Goal: Information Seeking & Learning: Learn about a topic

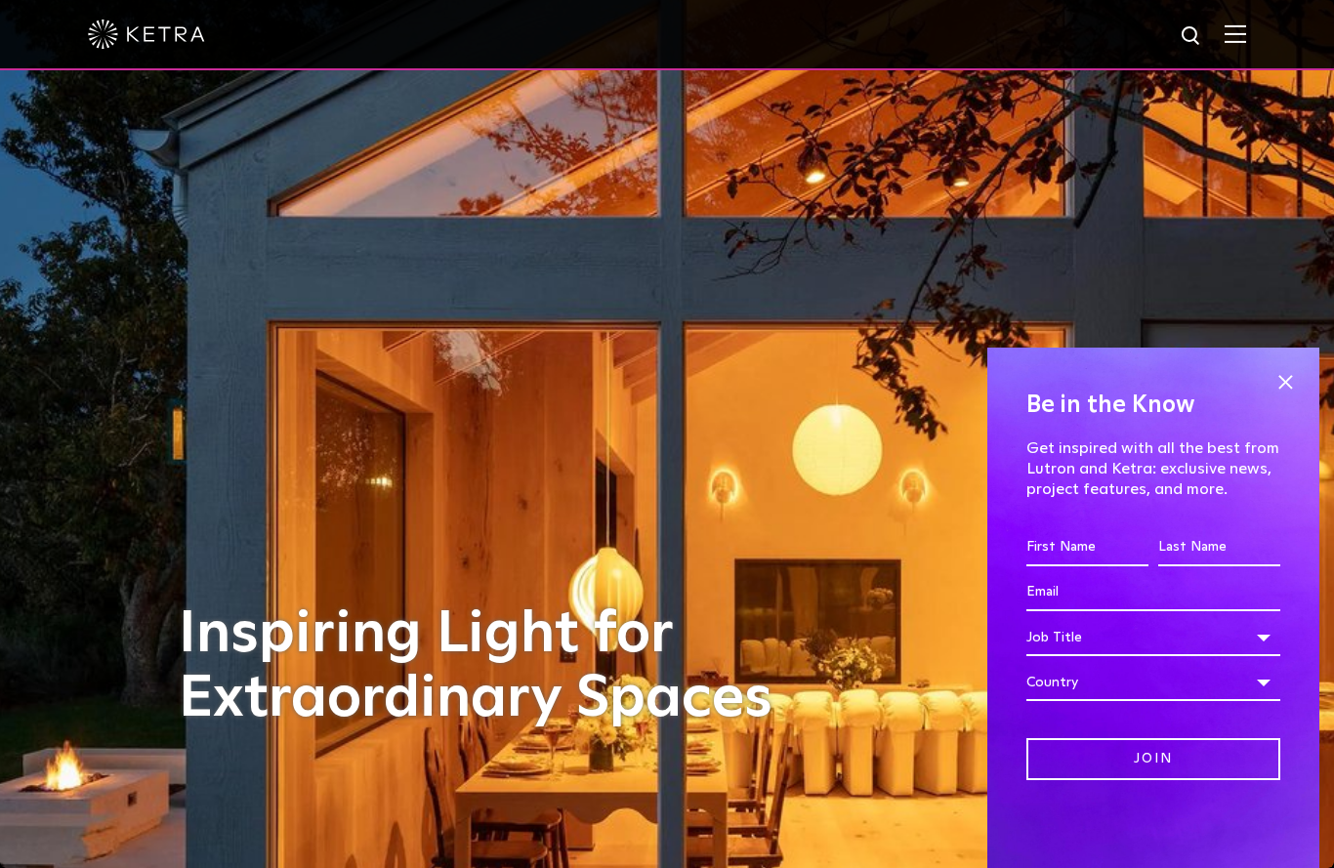
click at [1238, 33] on img at bounding box center [1235, 33] width 21 height 19
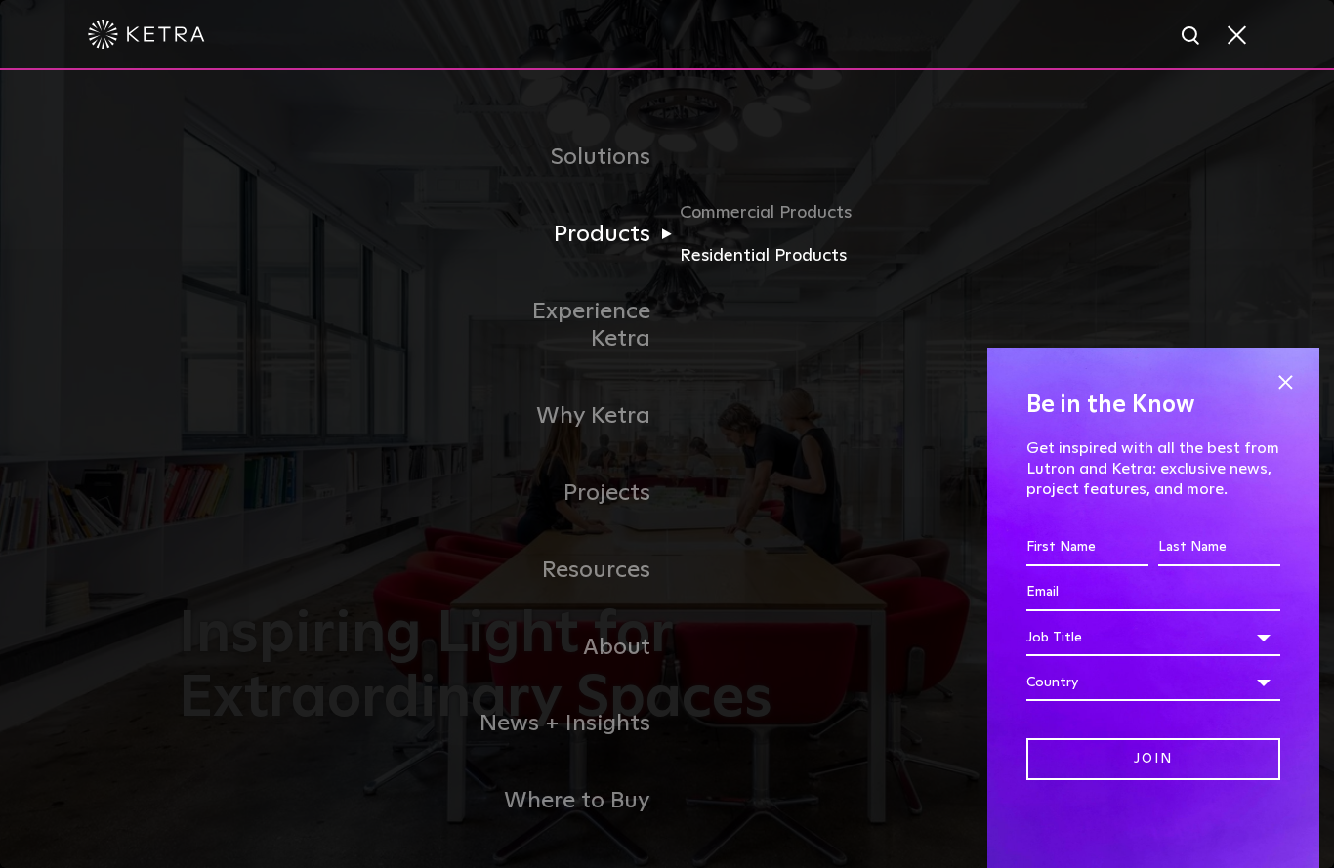
click at [775, 271] on link "Residential Products" at bounding box center [773, 256] width 187 height 28
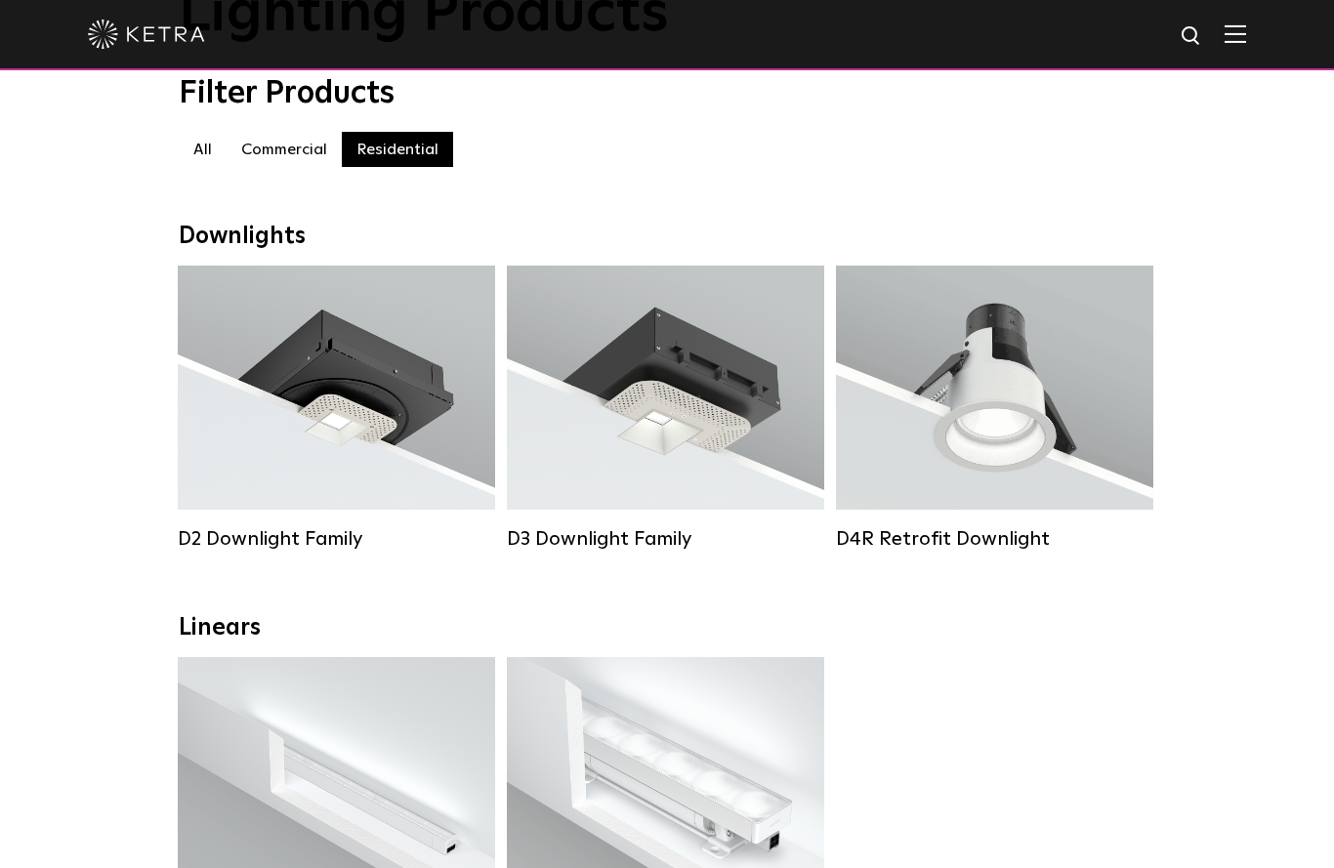
scroll to position [163, 0]
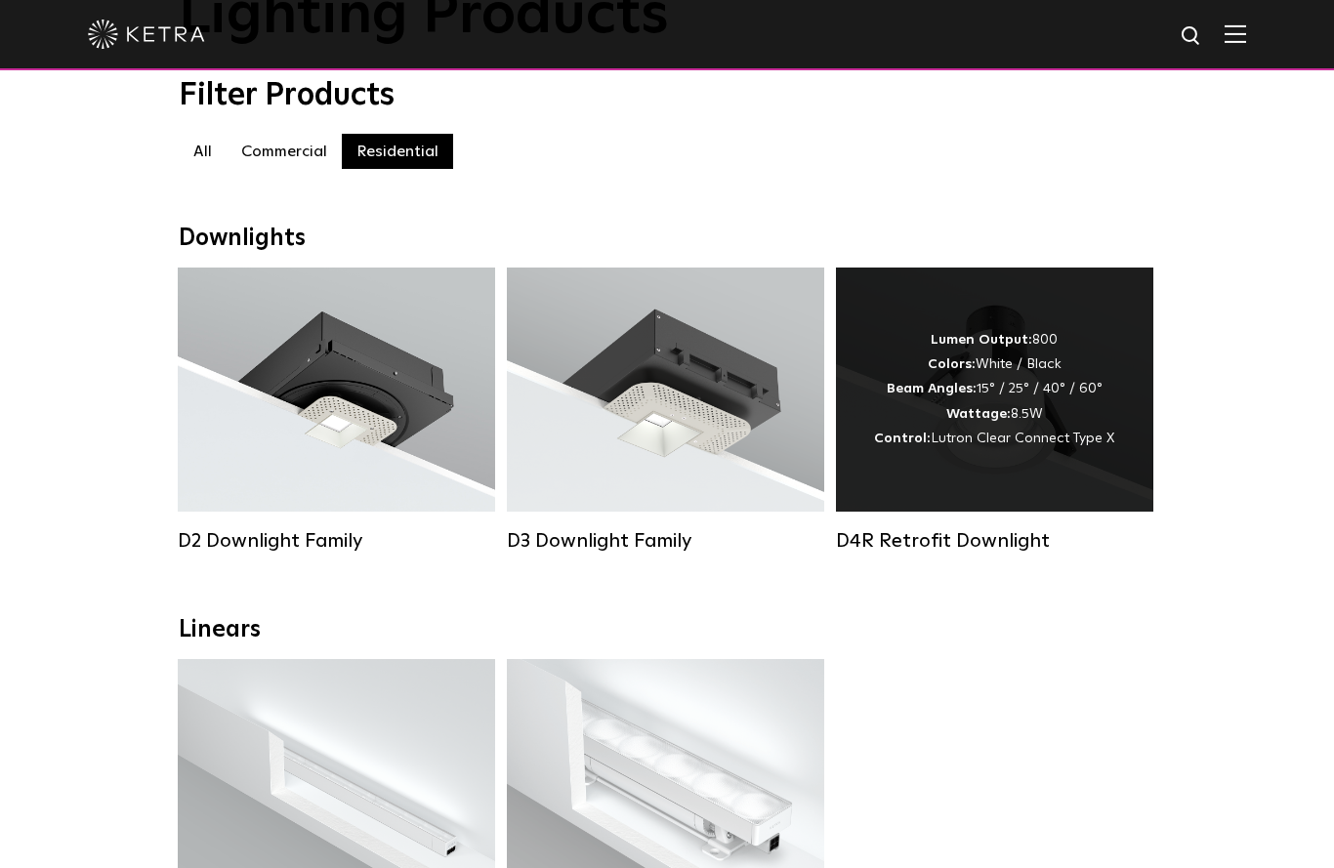
click at [1038, 423] on div "Lumen Output: 800 Colors: White / Black Beam Angles: 15° / 25° / 40° / 60° Watt…" at bounding box center [994, 389] width 240 height 123
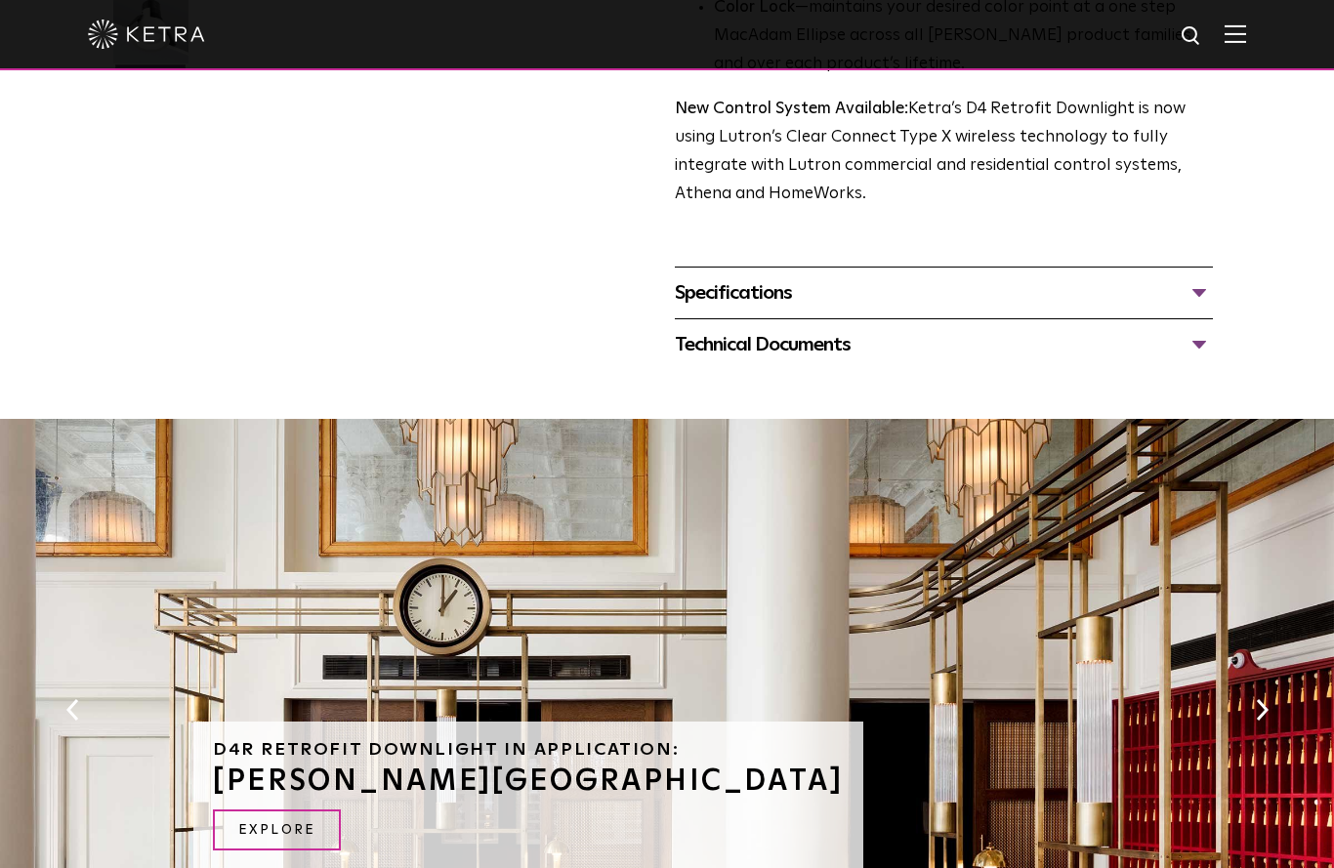
scroll to position [658, 0]
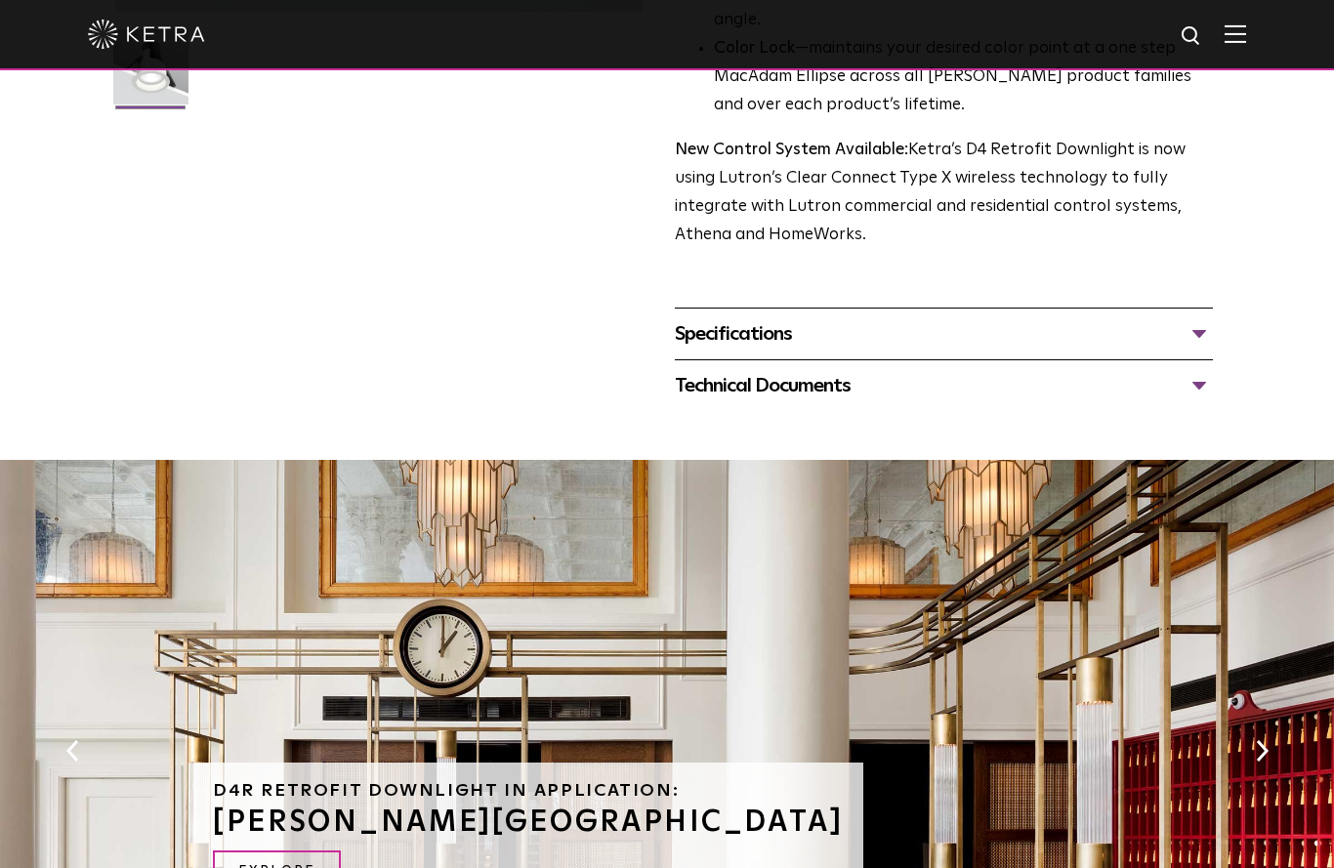
click at [1212, 350] on div "Specifications" at bounding box center [944, 333] width 538 height 31
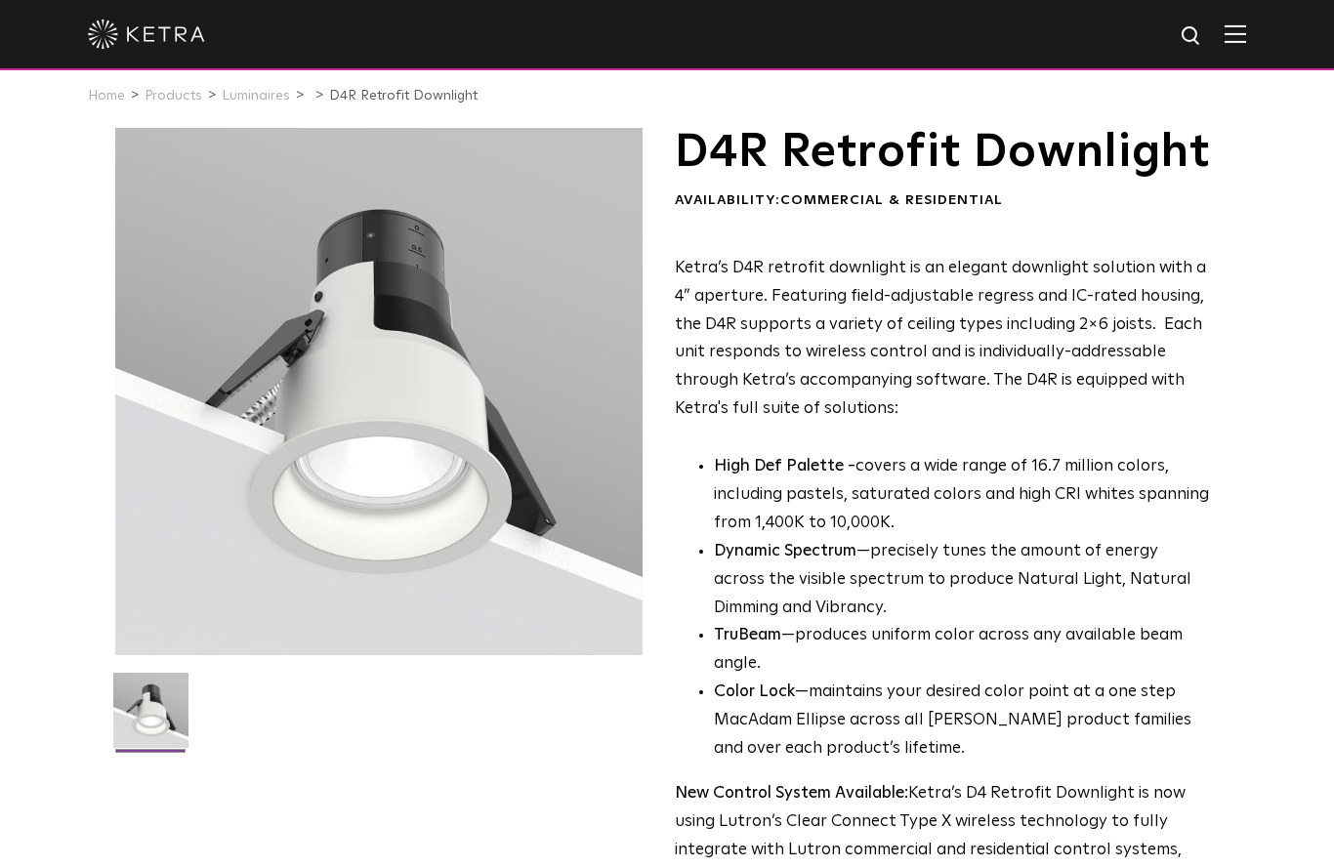
scroll to position [0, 0]
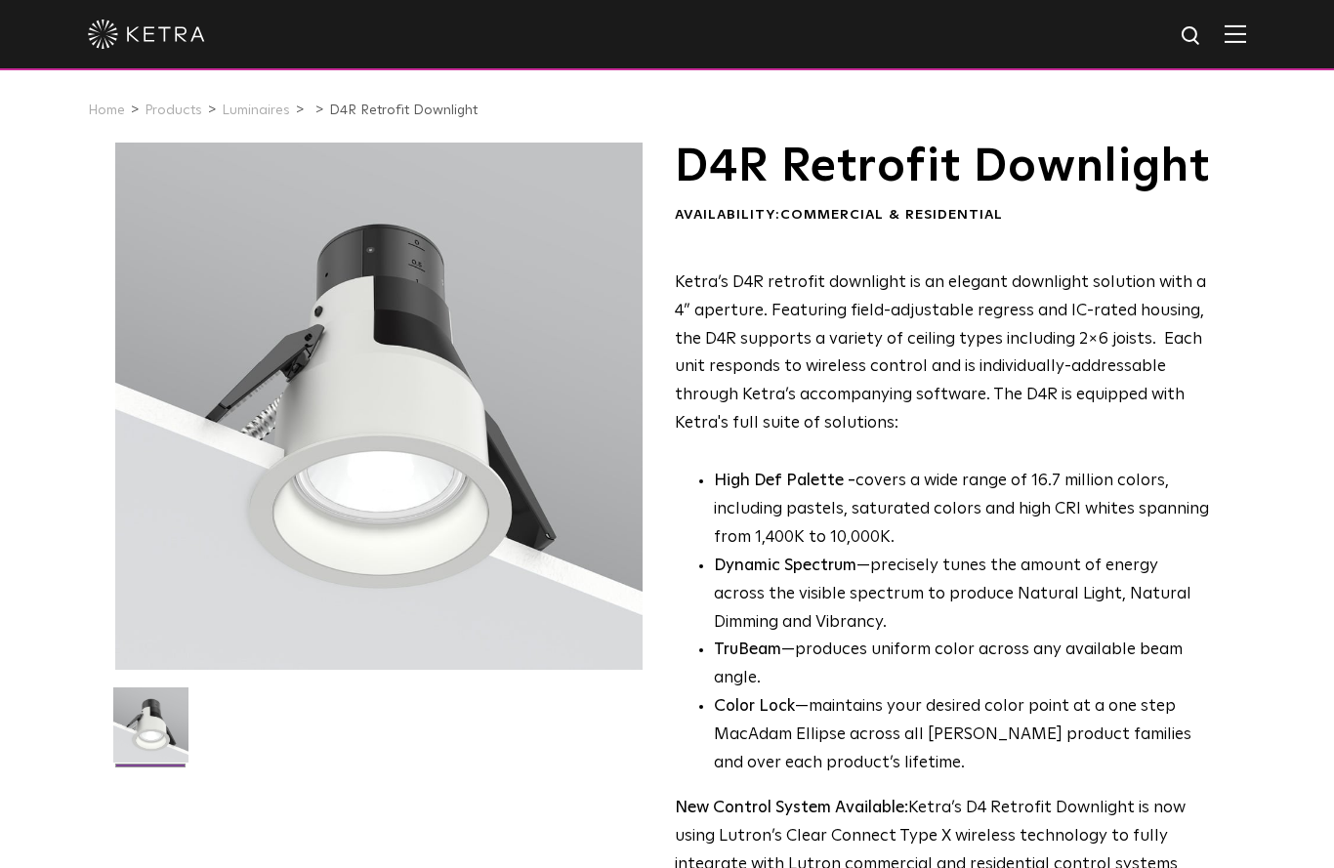
click at [1244, 25] on img at bounding box center [1235, 33] width 21 height 19
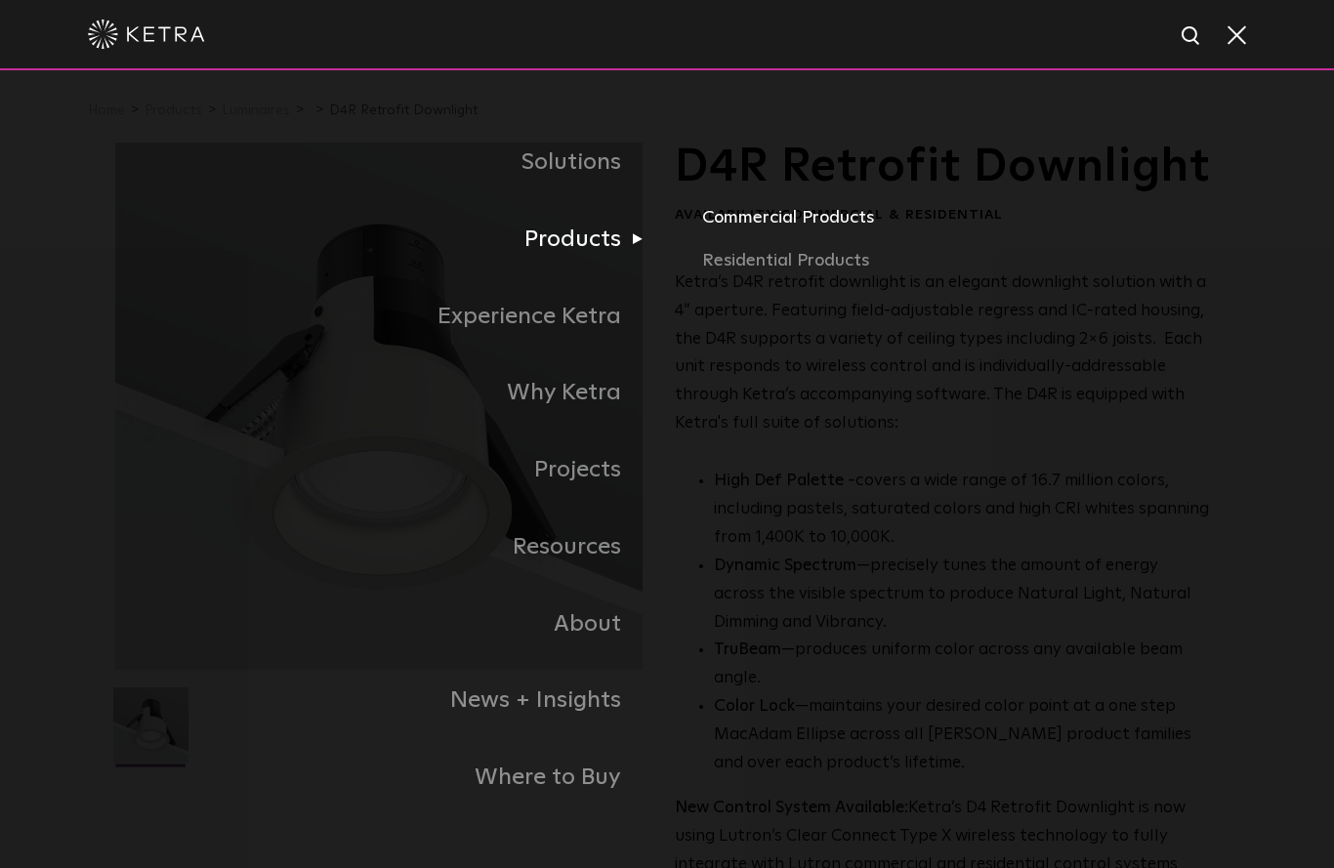
click at [792, 247] on link "Commercial Products" at bounding box center [960, 225] width 517 height 43
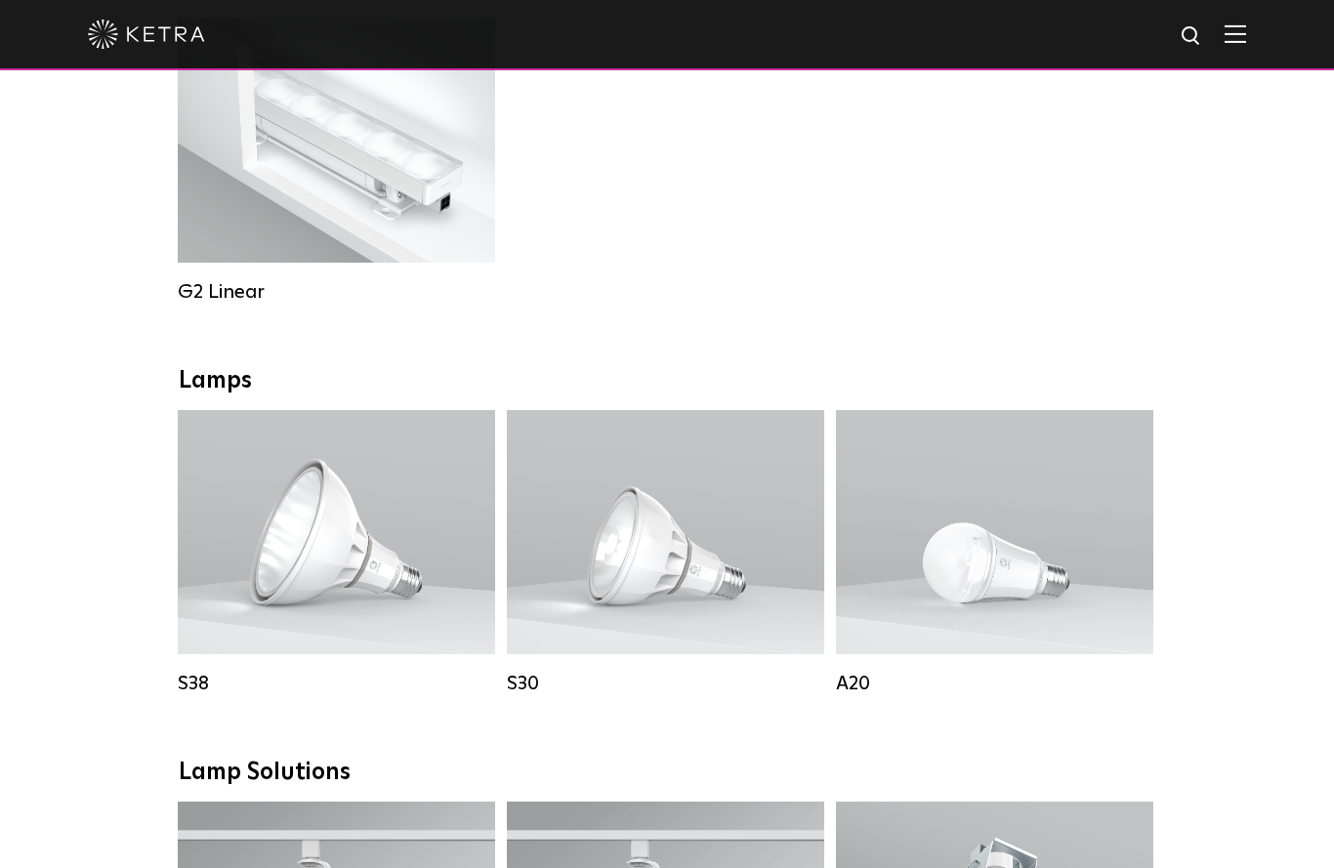
scroll to position [1119, 0]
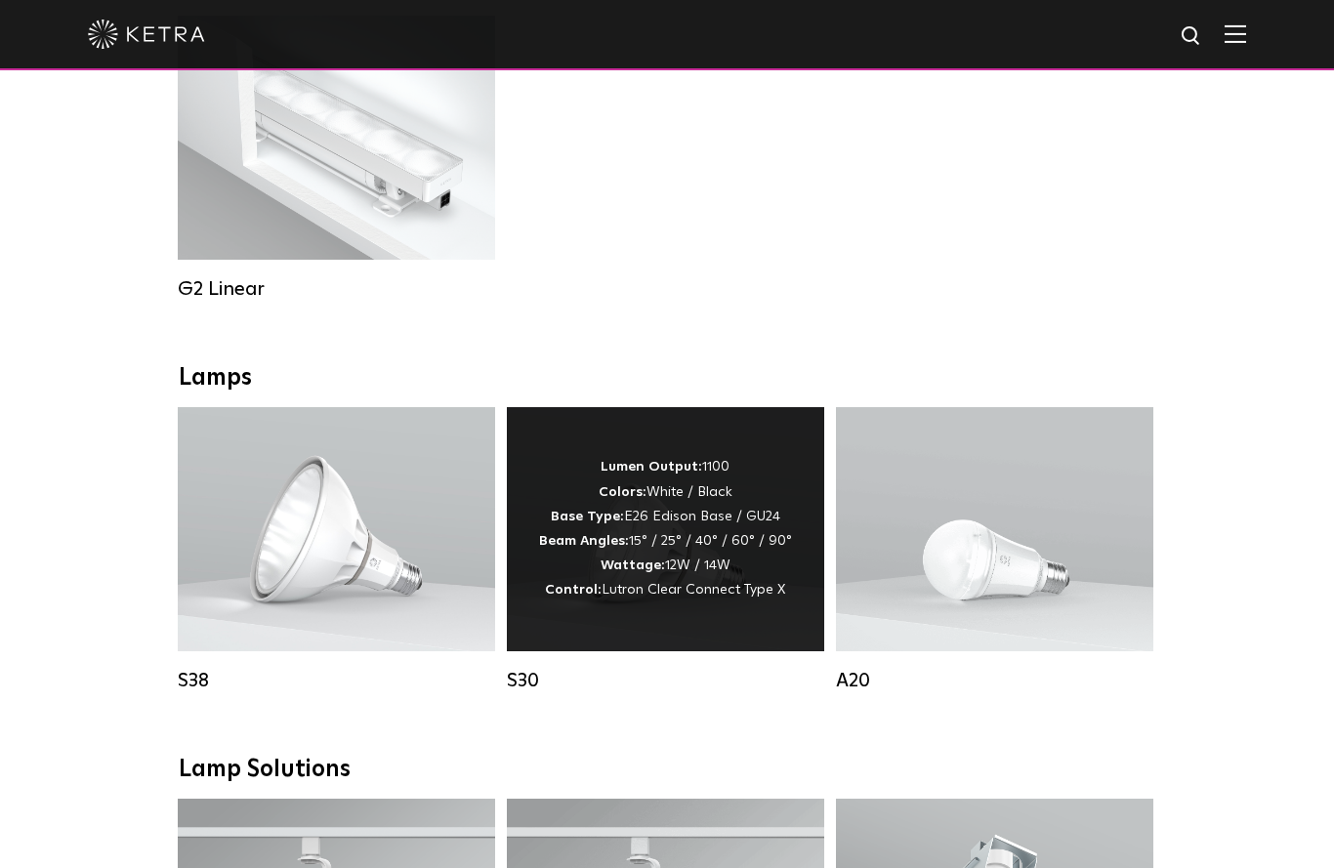
click at [722, 586] on div "Lumen Output: 1100 Colors: White / Black Base Type: E26 Edison Base / GU24 Beam…" at bounding box center [665, 528] width 253 height 147
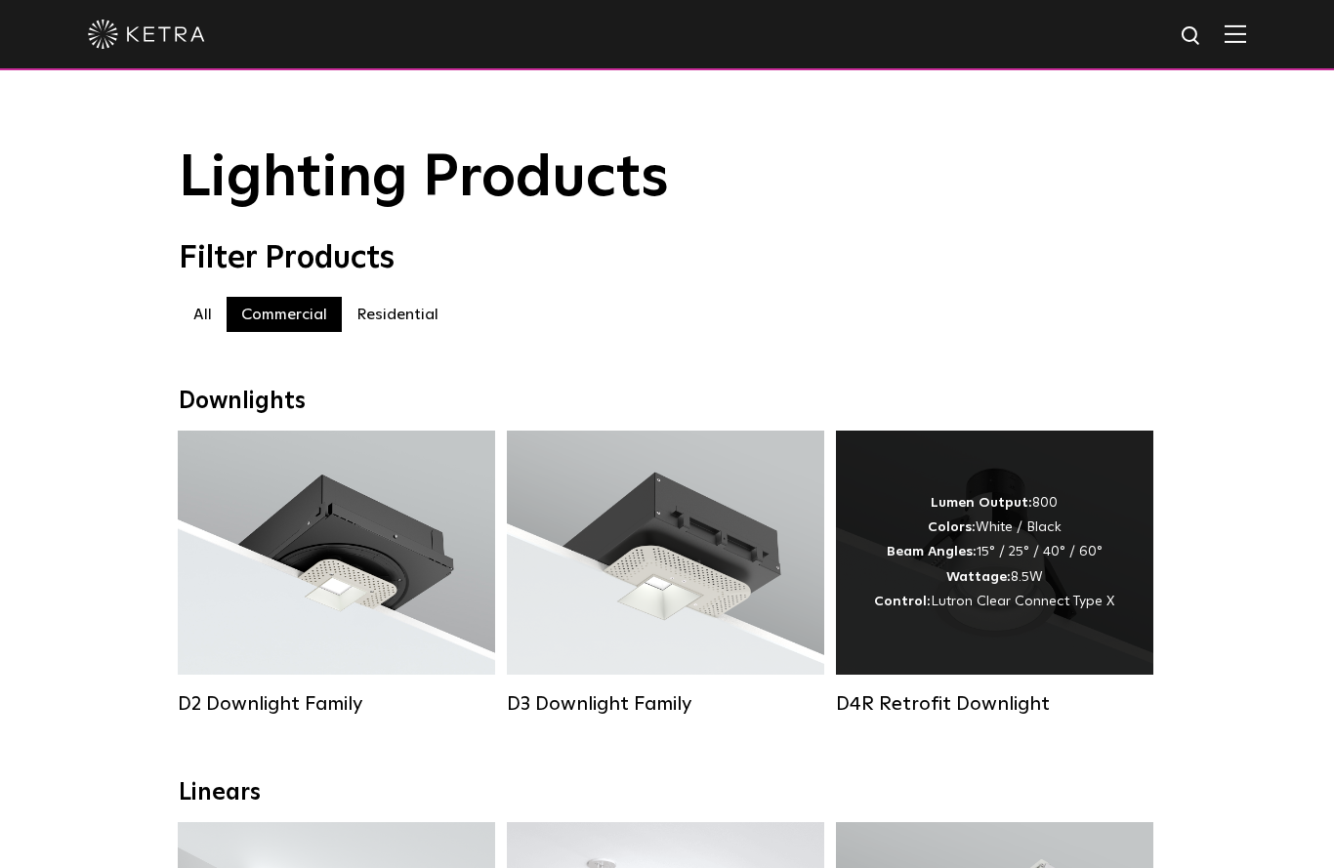
click at [1010, 581] on strong "Wattage:" at bounding box center [978, 577] width 64 height 14
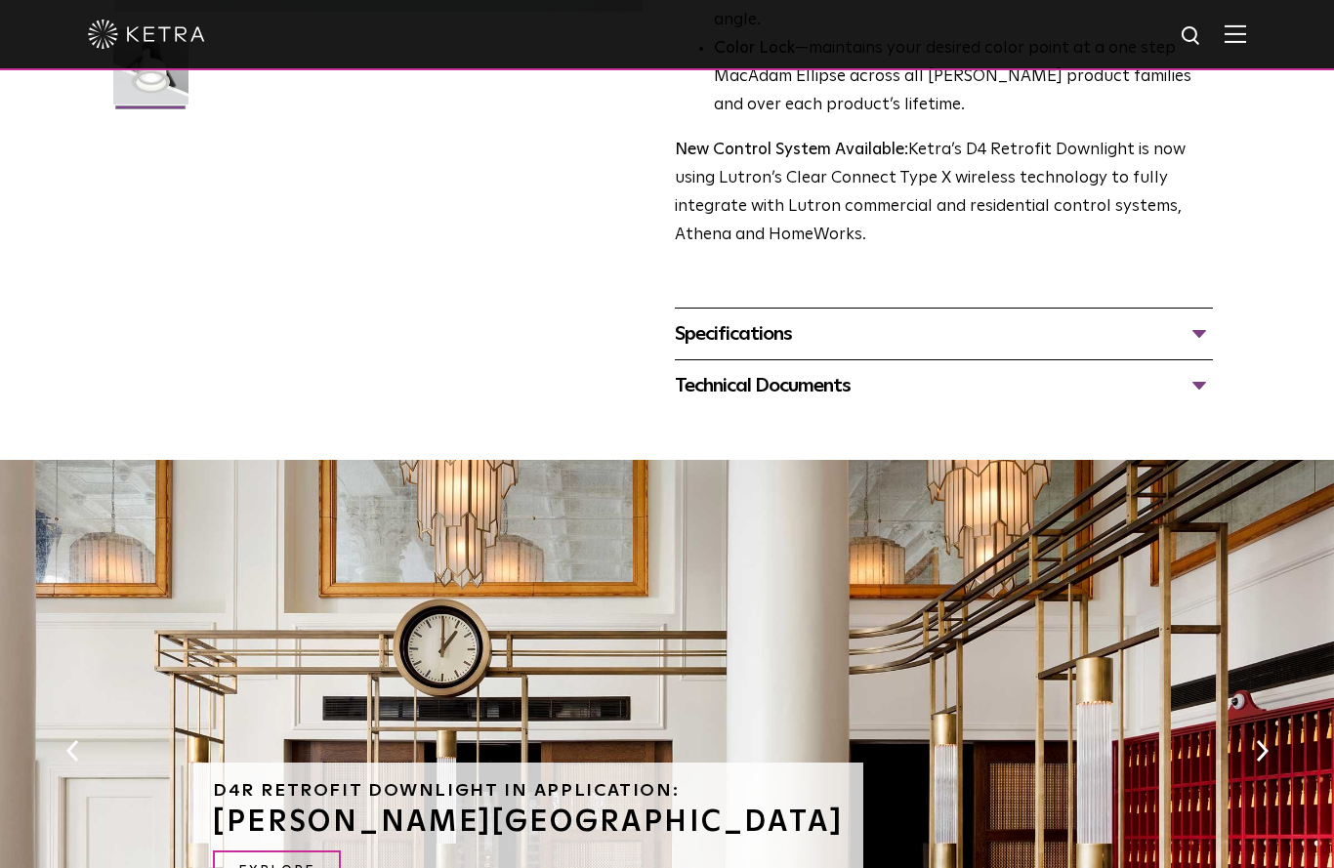
scroll to position [633, 0]
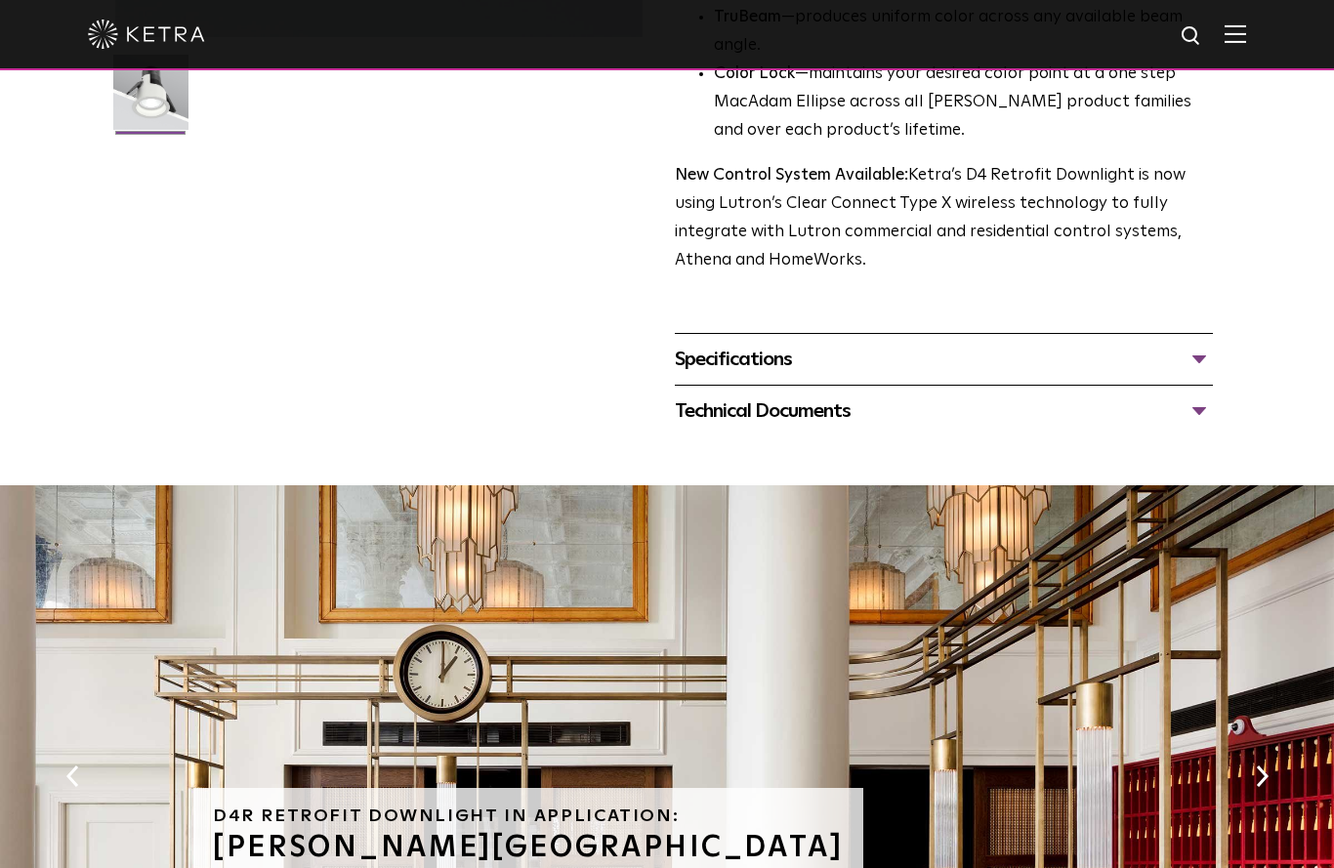
click at [1204, 374] on div "Specifications" at bounding box center [944, 359] width 538 height 31
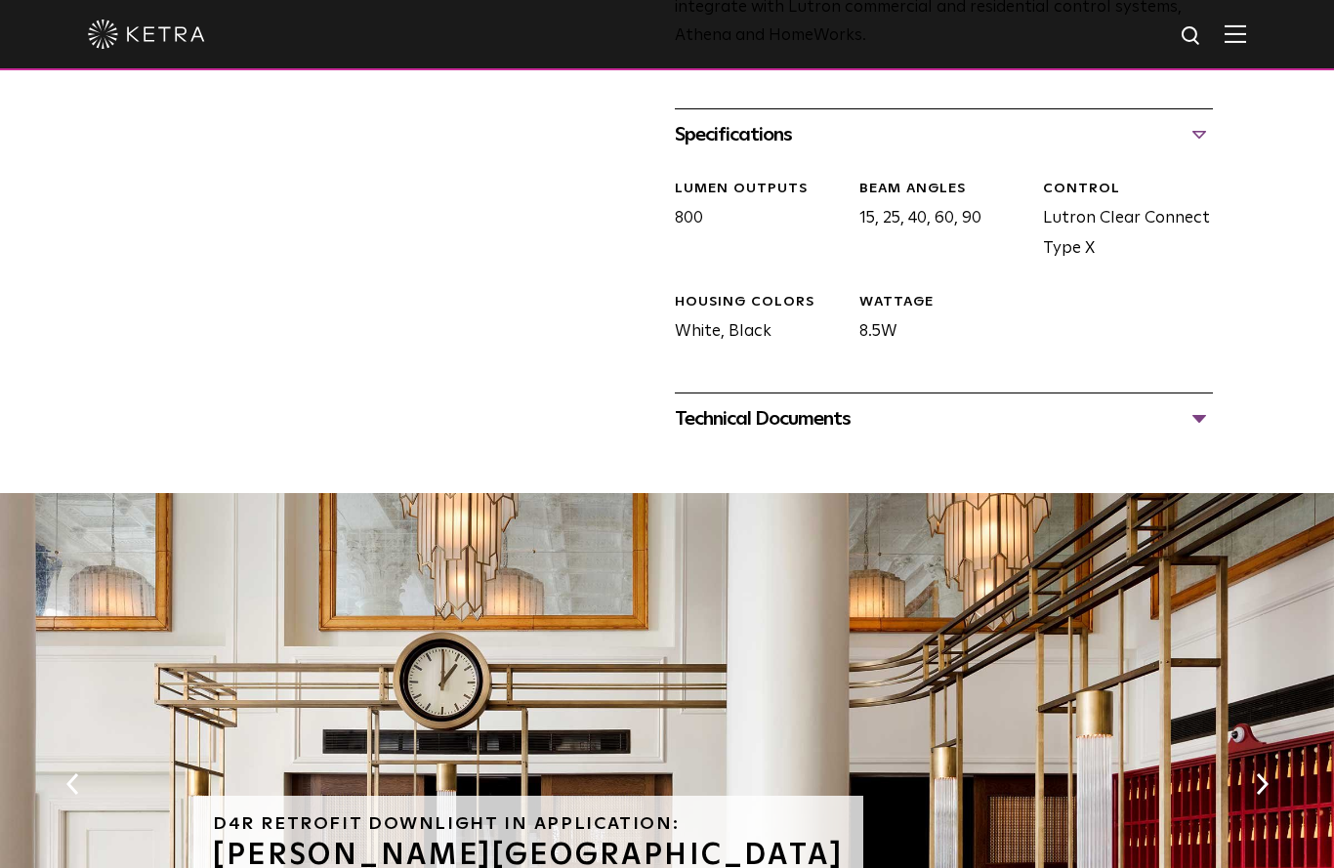
scroll to position [882, 0]
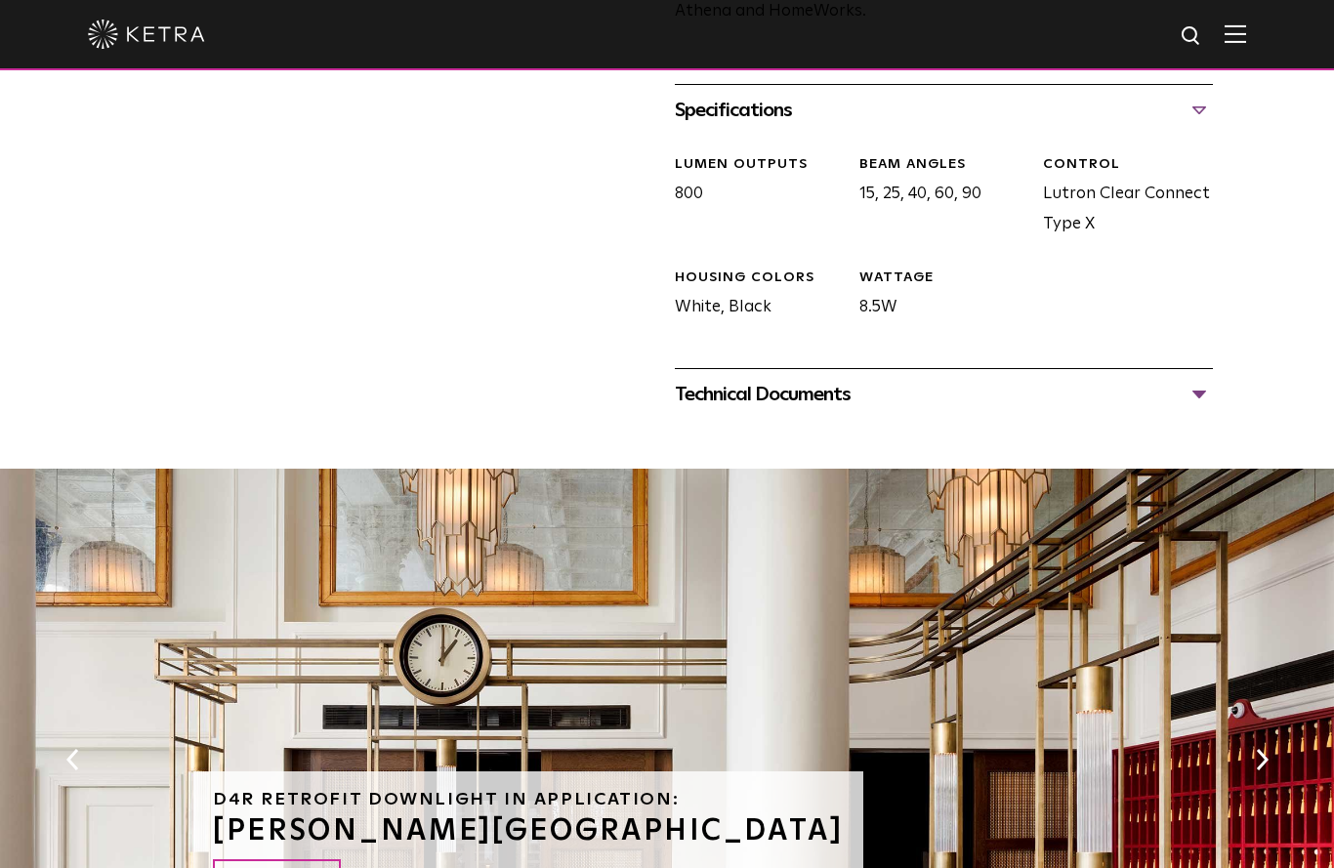
click at [1186, 410] on div "Technical Documents" at bounding box center [944, 394] width 538 height 31
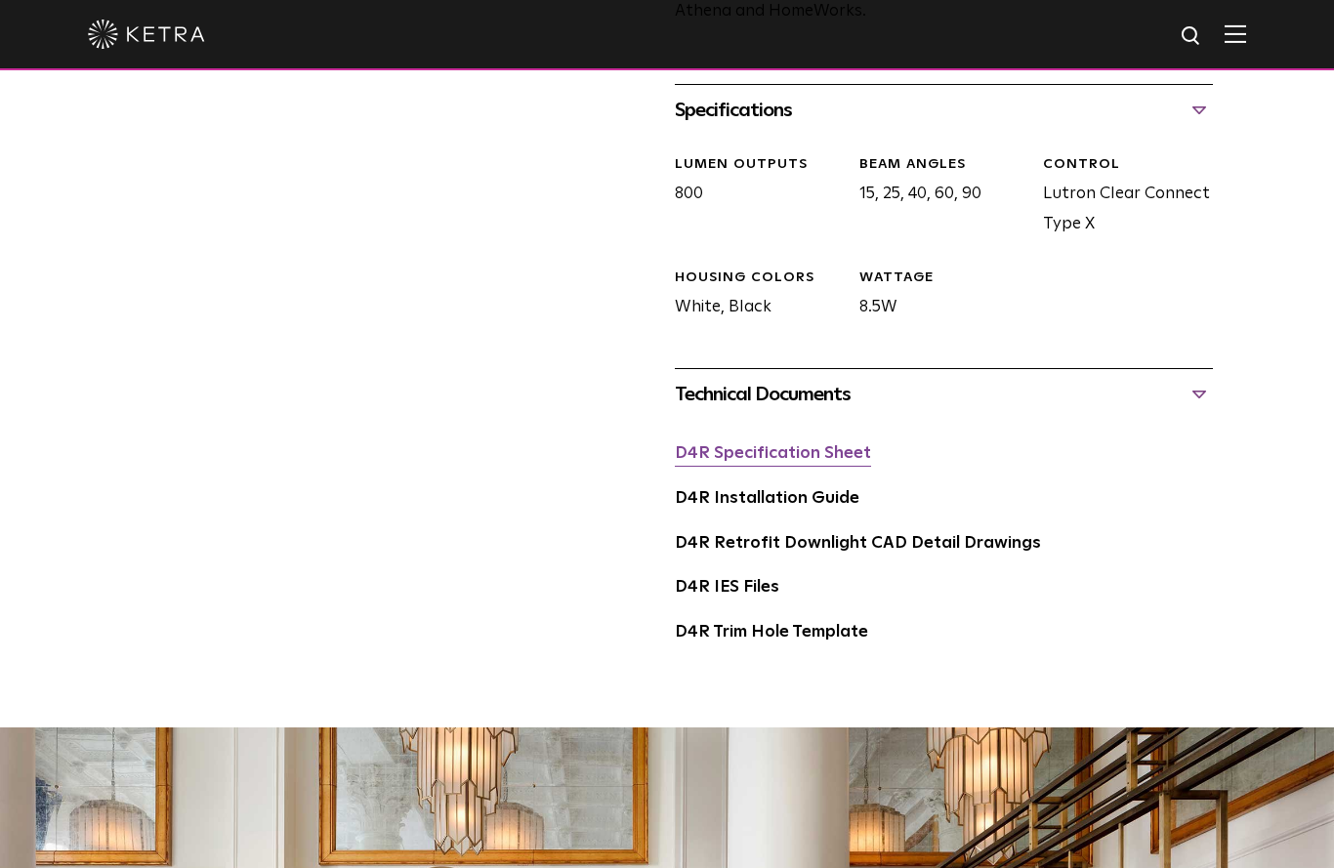
click at [840, 462] on link "D4R Specification Sheet" at bounding box center [773, 453] width 196 height 17
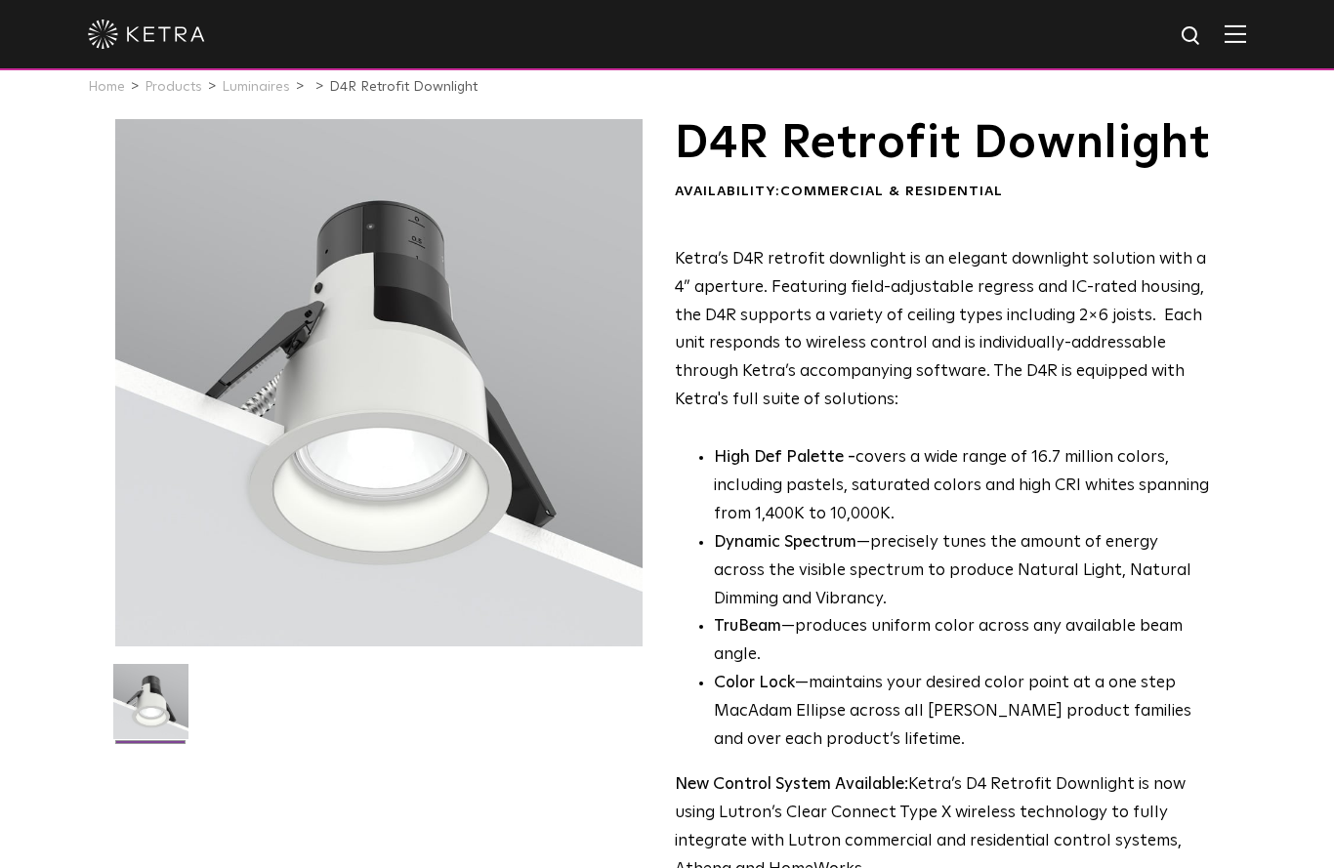
scroll to position [0, 0]
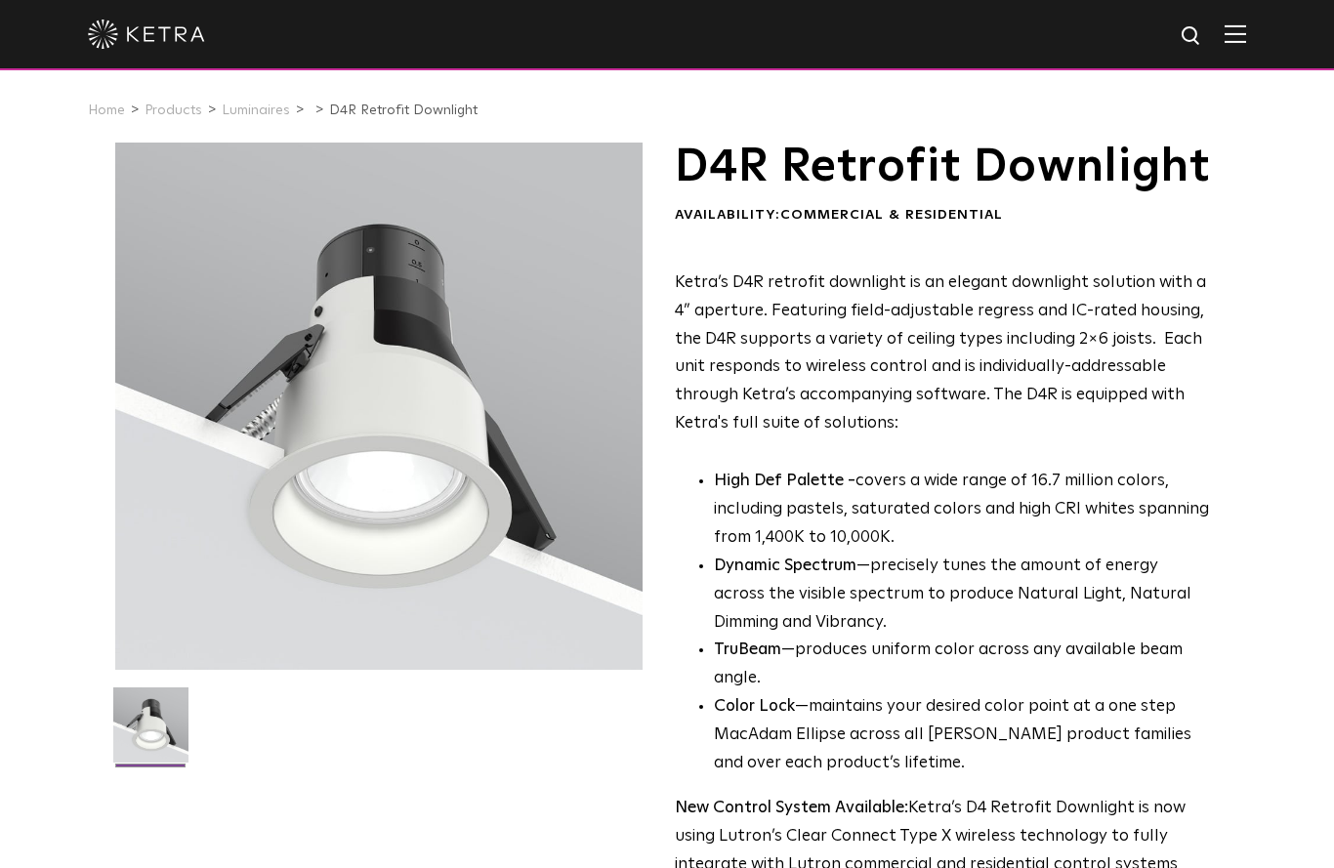
click at [1268, 28] on div at bounding box center [667, 35] width 1334 height 70
click at [1232, 38] on img at bounding box center [1235, 33] width 21 height 19
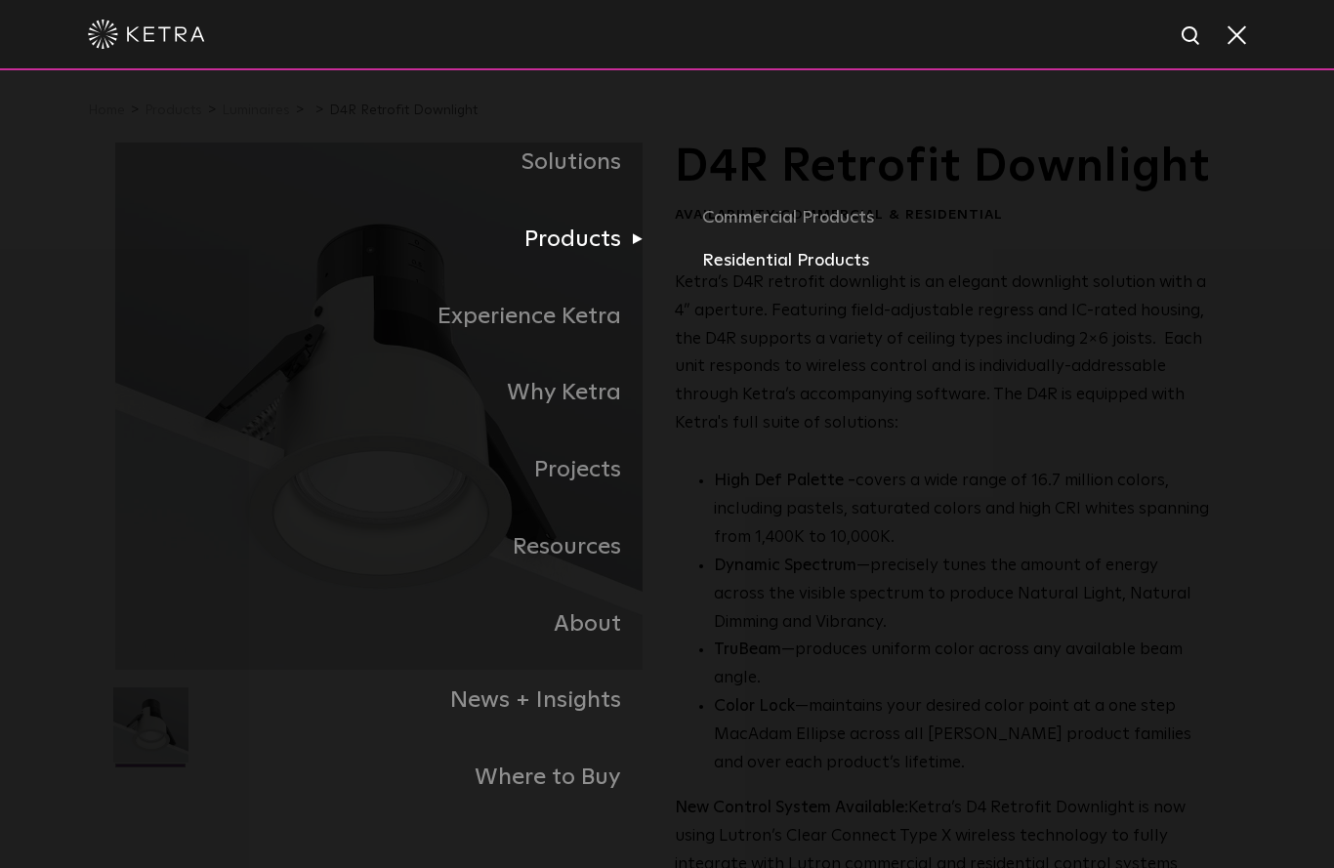
click at [839, 275] on link "Residential Products" at bounding box center [960, 261] width 517 height 28
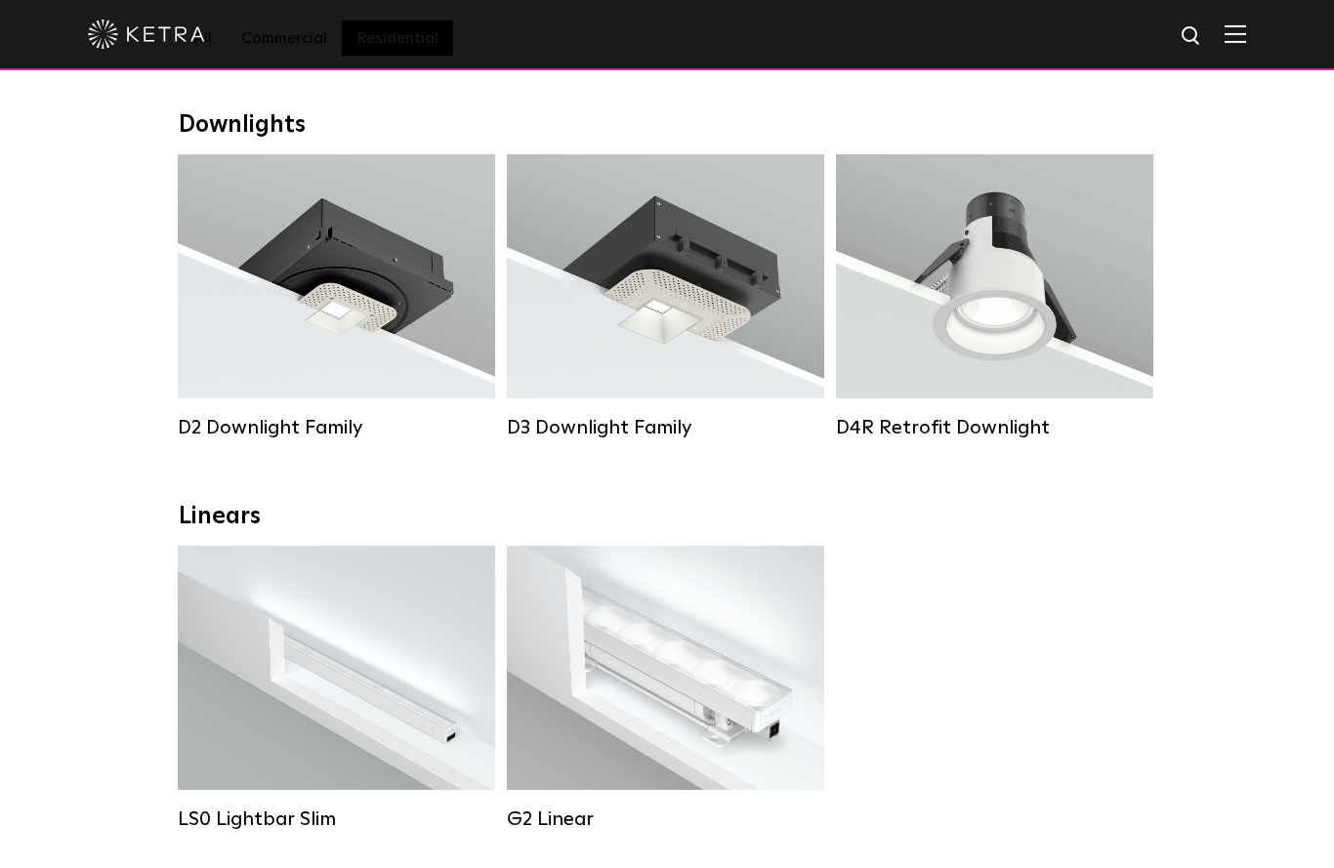
scroll to position [337, 0]
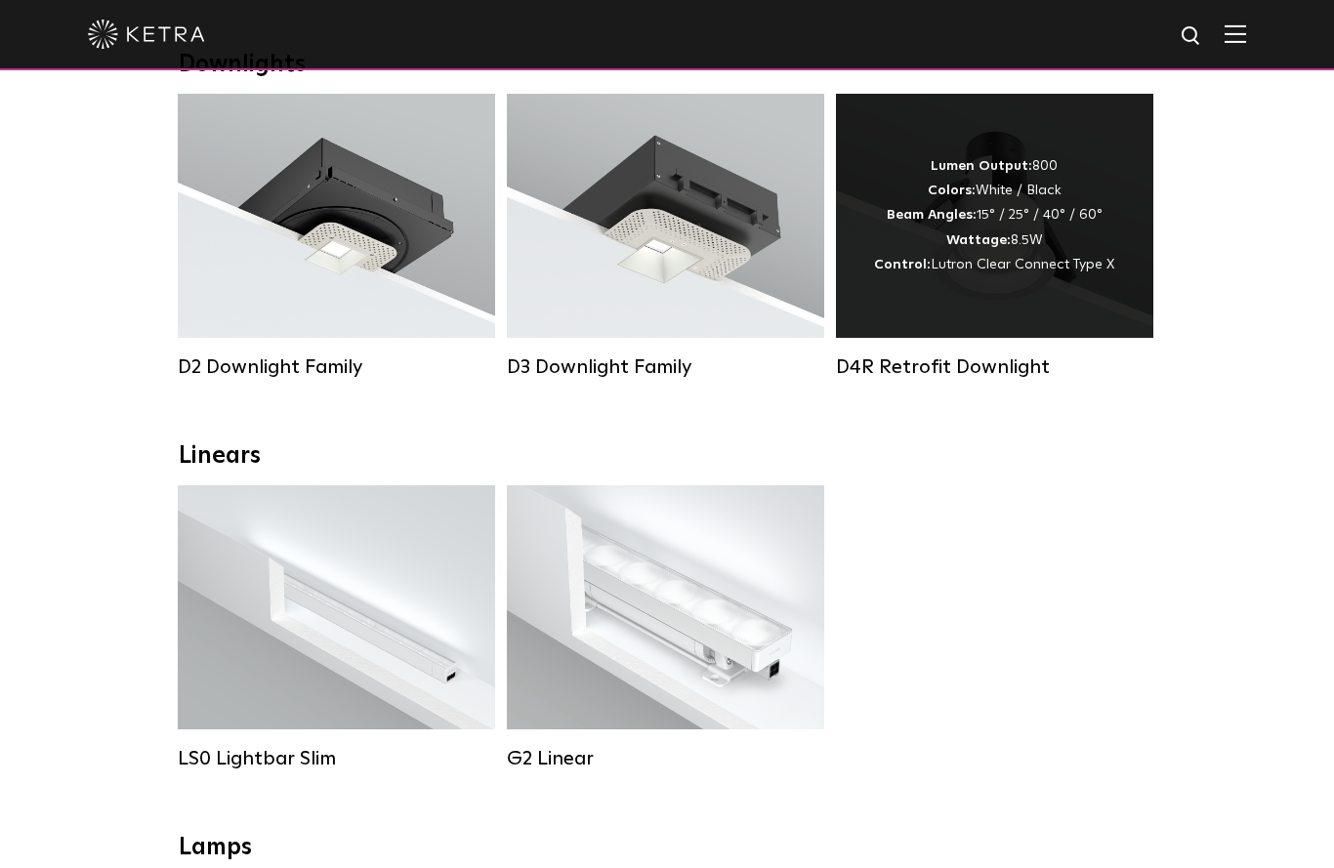
click at [1035, 284] on div "Lumen Output: 800 Colors: White / Black Beam Angles: 15° / 25° / 40° / 60° Watt…" at bounding box center [994, 216] width 317 height 244
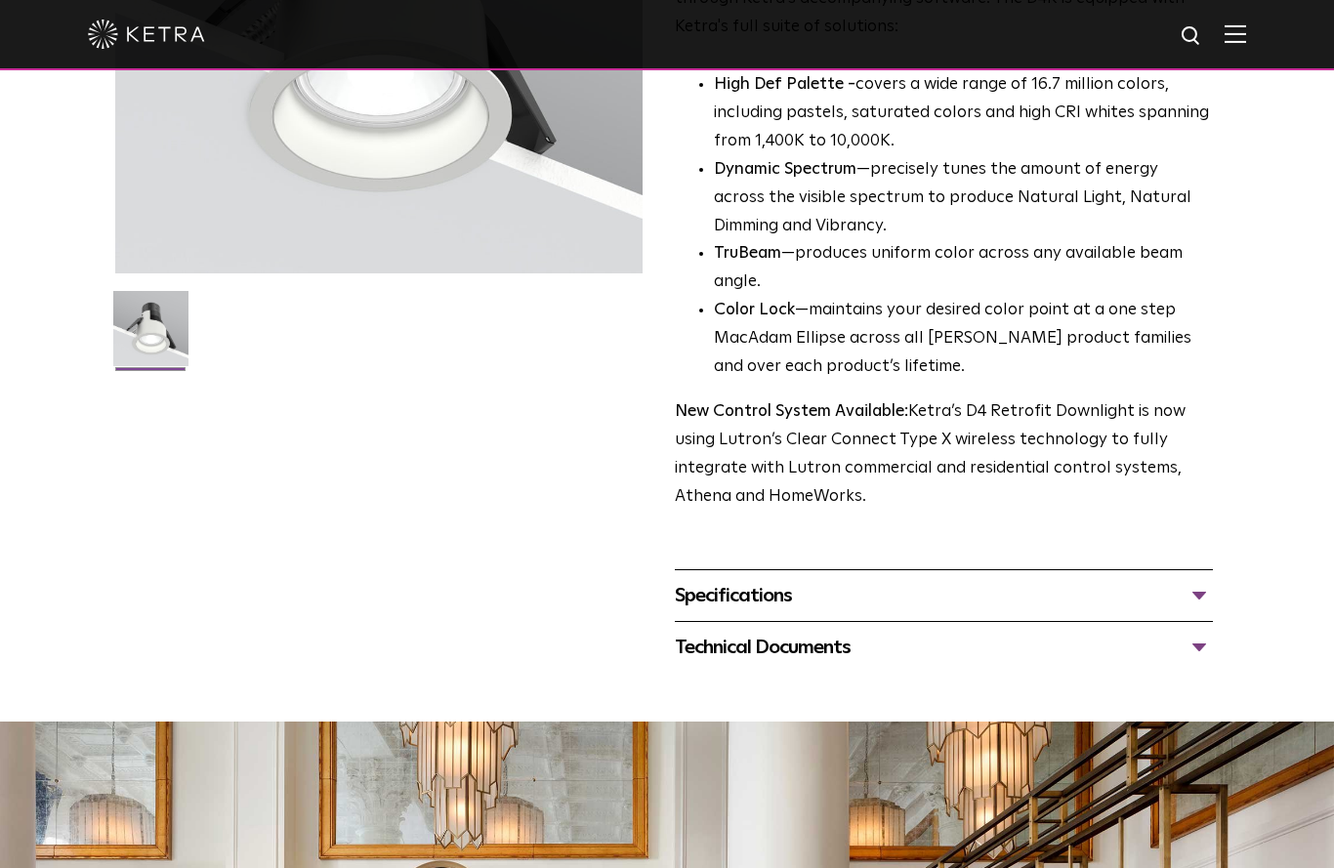
scroll to position [539, 0]
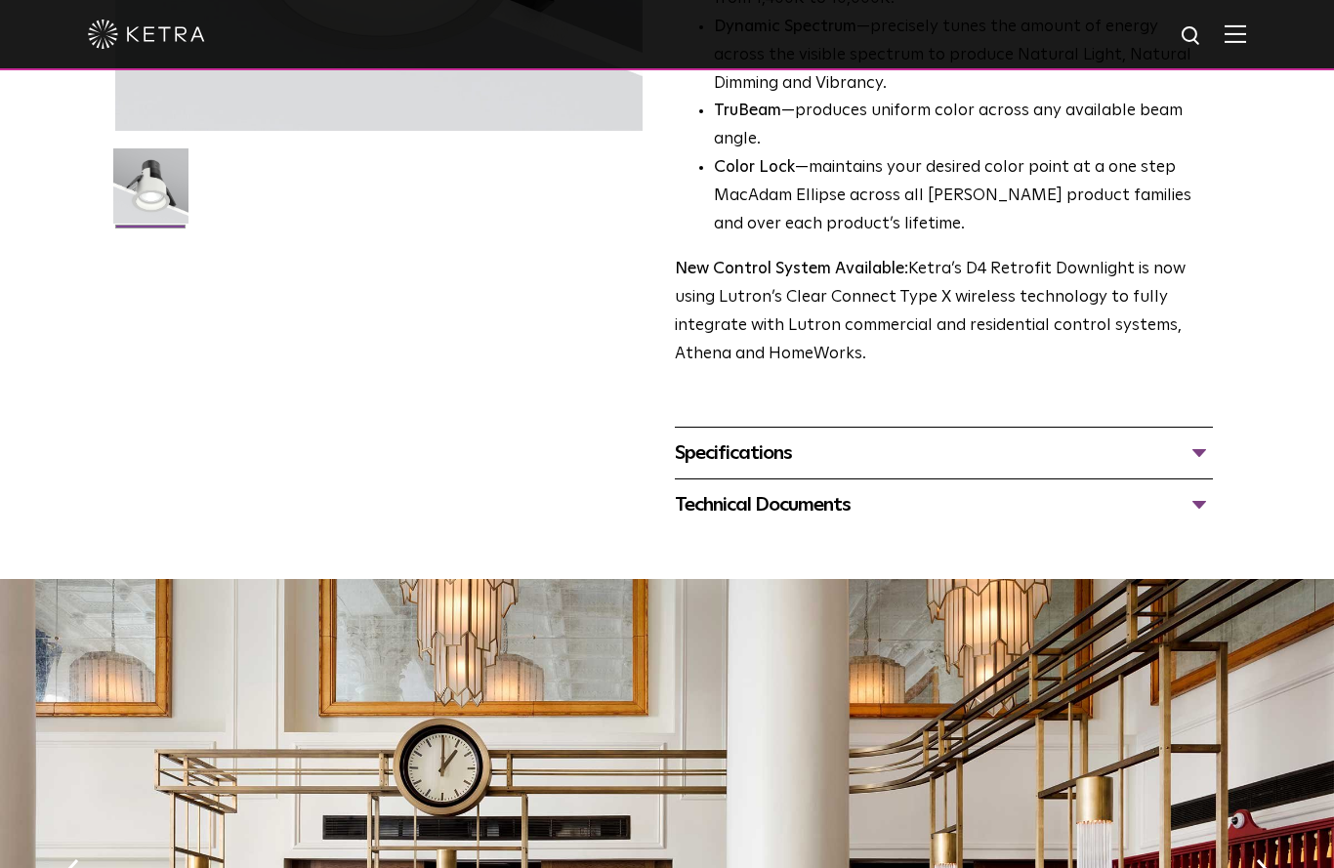
click at [1056, 469] on div "Specifications" at bounding box center [944, 452] width 538 height 31
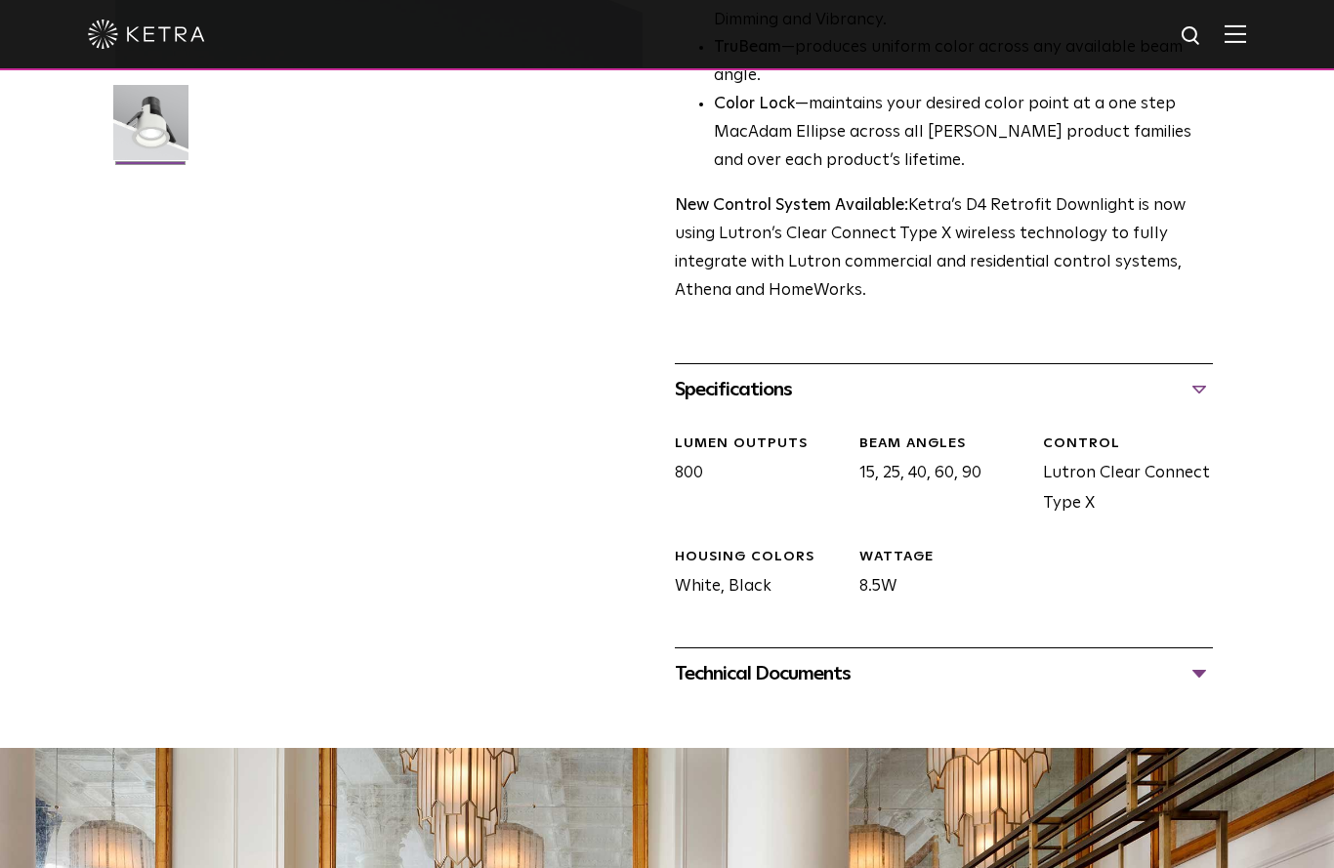
scroll to position [614, 0]
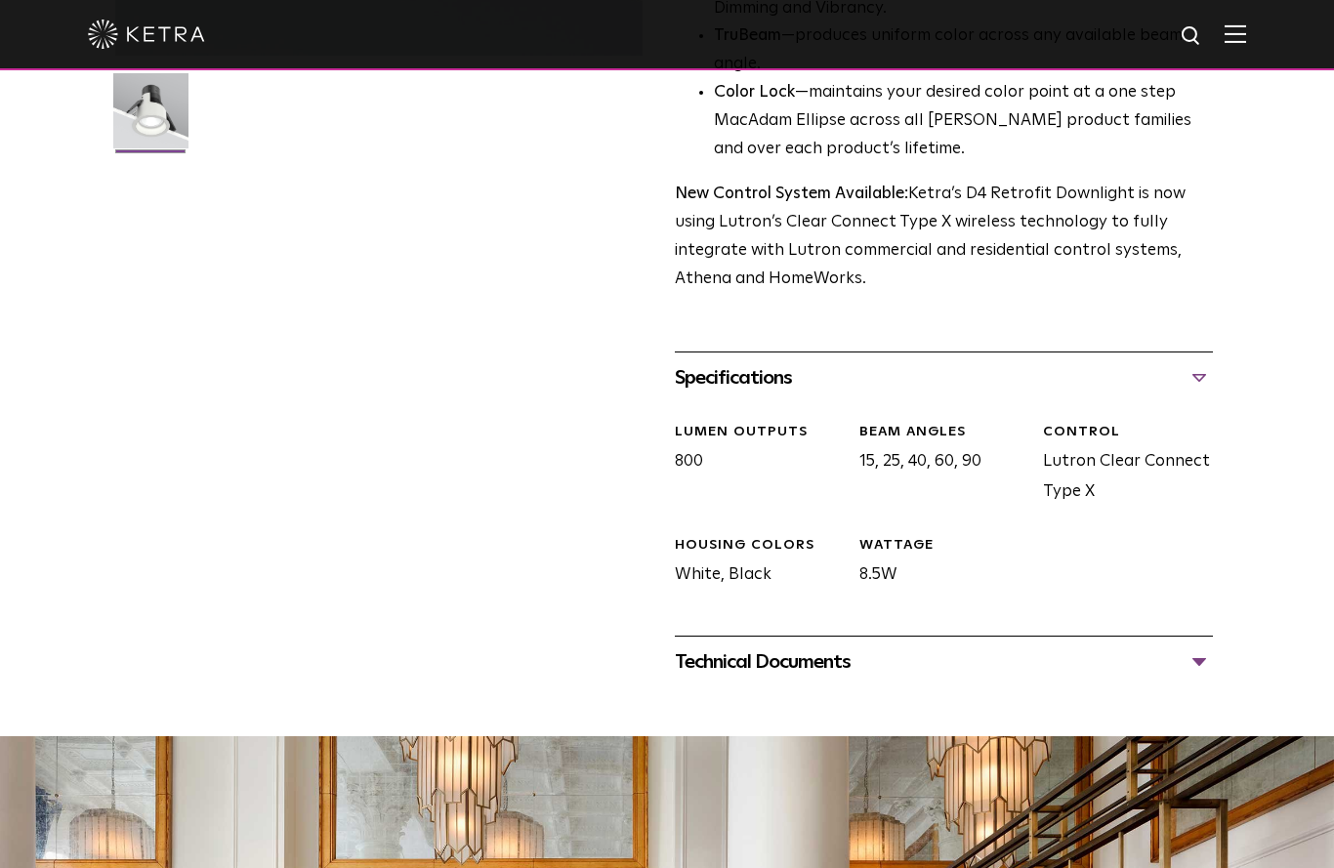
click at [997, 678] on div "Technical Documents" at bounding box center [944, 661] width 538 height 31
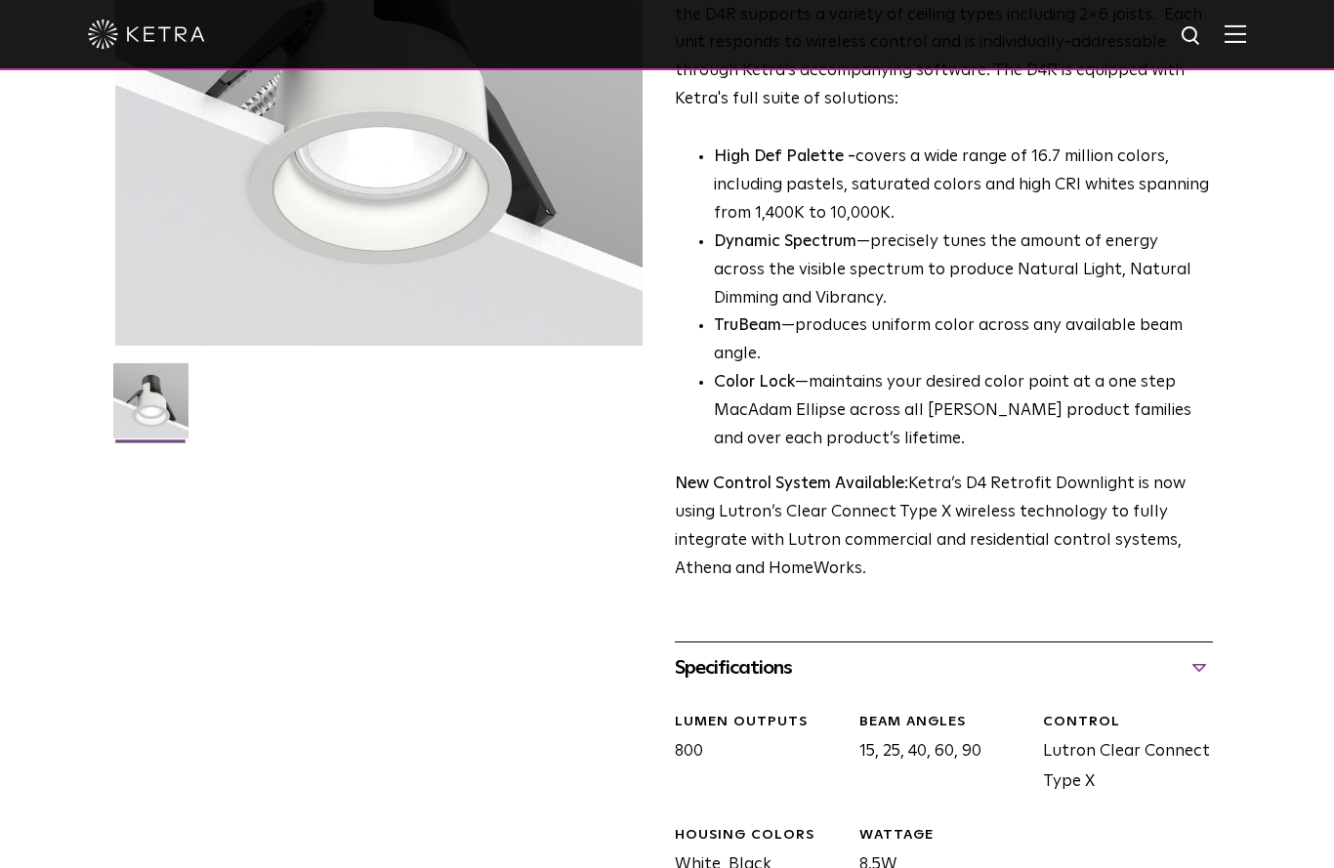
scroll to position [321, 0]
